Goal: Information Seeking & Learning: Check status

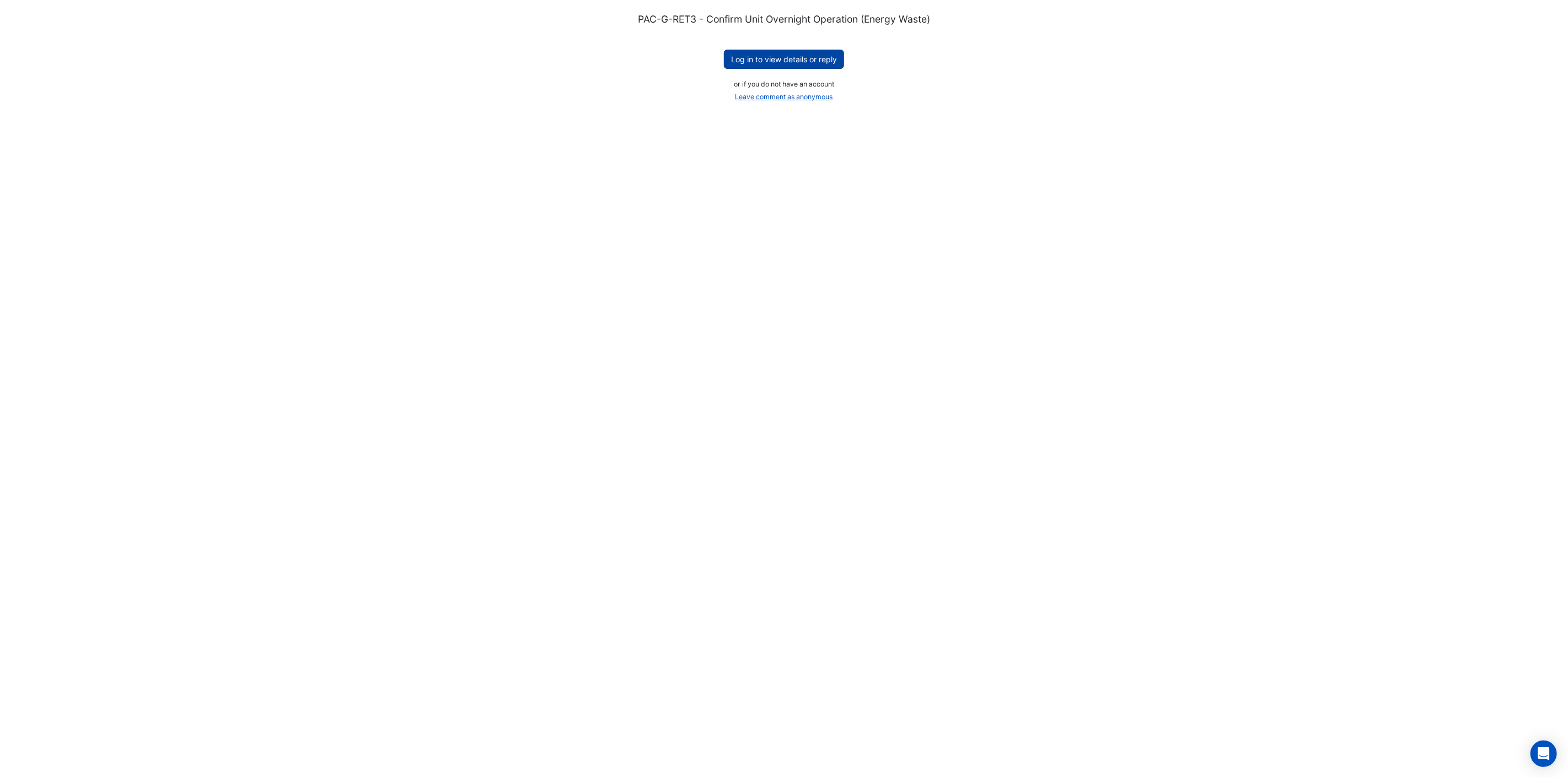
click at [770, 60] on button "Log in to view details or reply" at bounding box center [784, 59] width 120 height 20
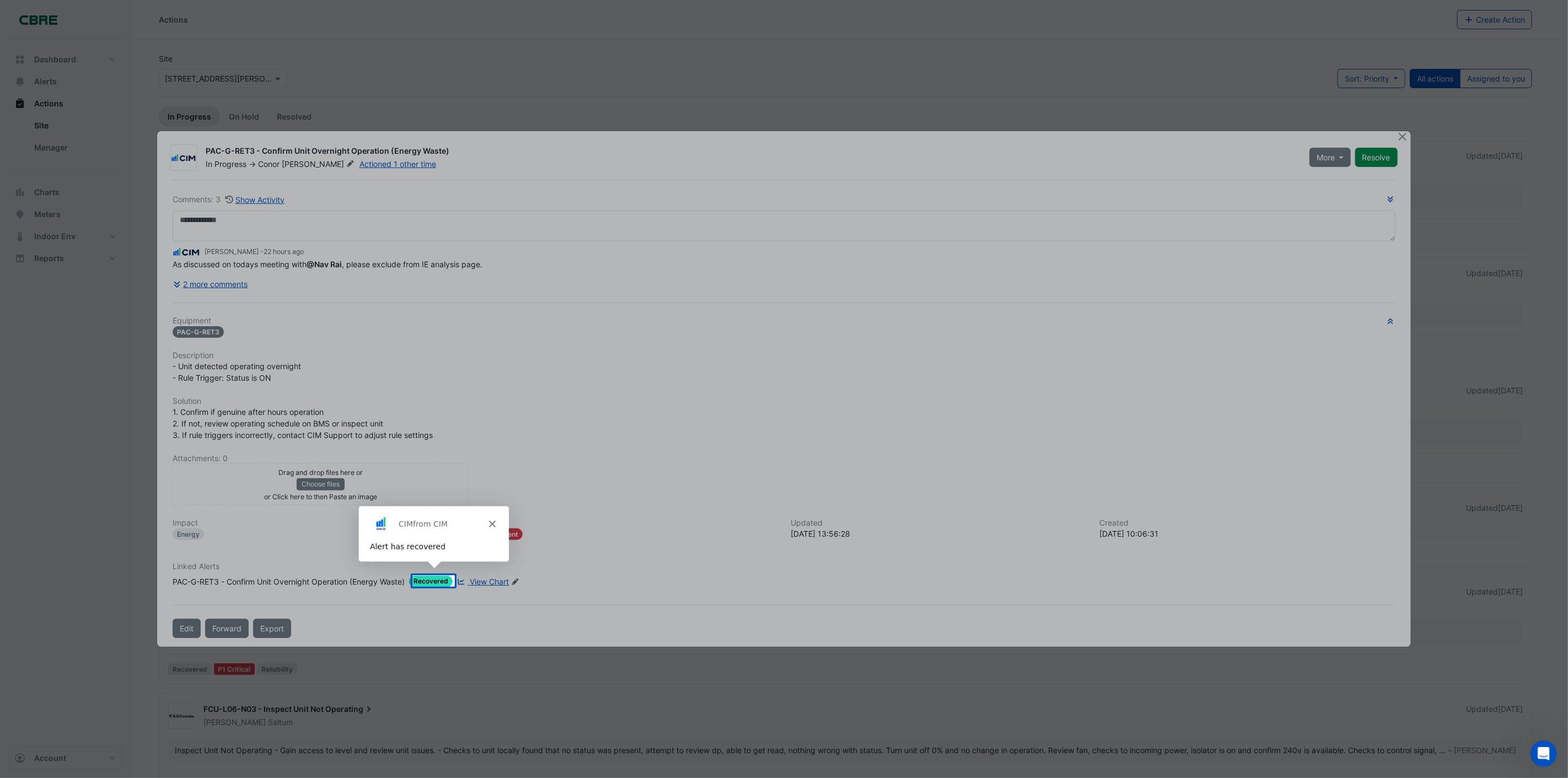
click at [486, 524] on div "CIM from CIM" at bounding box center [433, 523] width 150 height 36
click at [492, 525] on polygon "Close" at bounding box center [491, 523] width 7 height 7
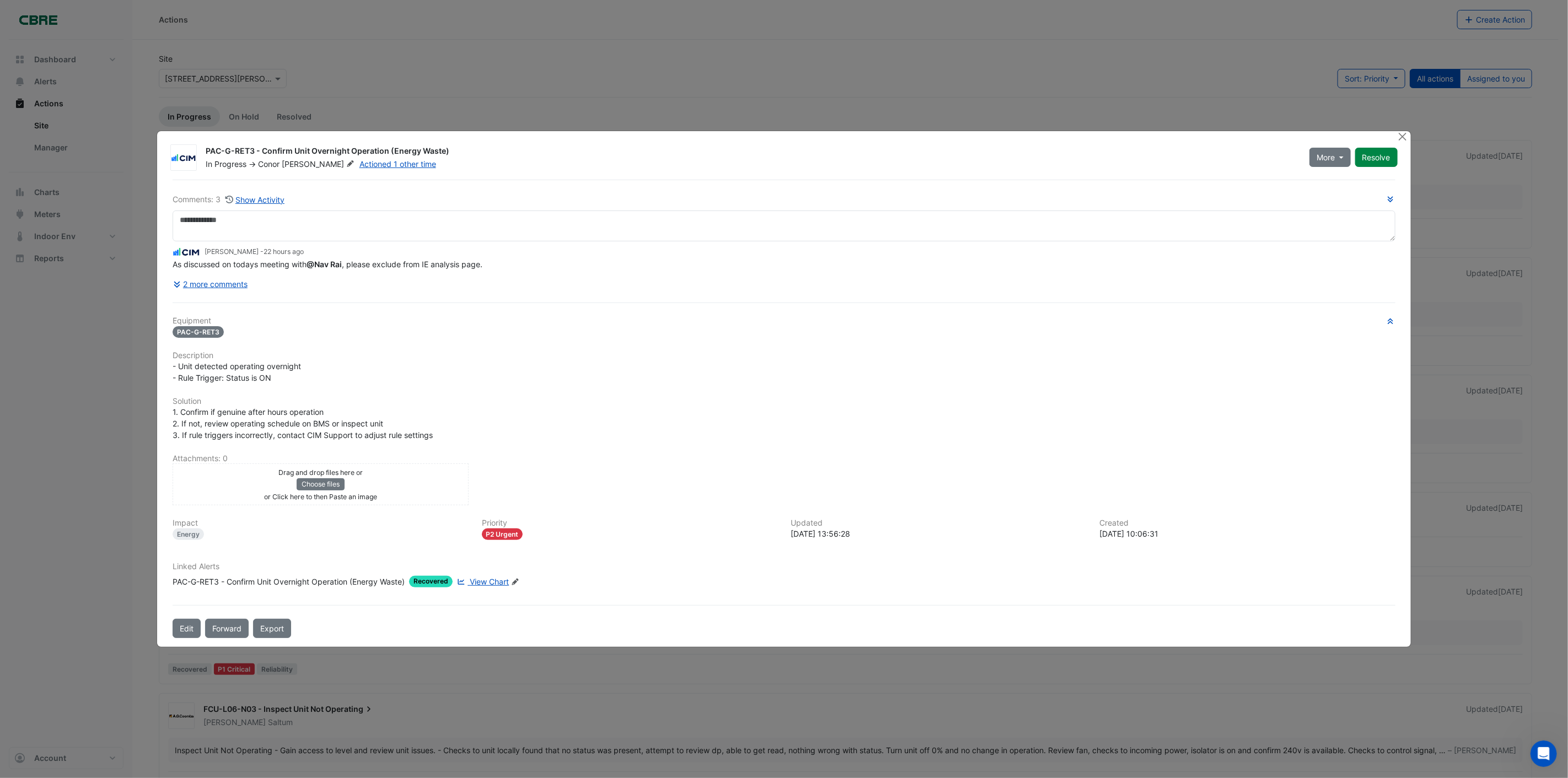
click at [487, 581] on span "View Chart" at bounding box center [490, 581] width 39 height 9
